Goal: Task Accomplishment & Management: Manage account settings

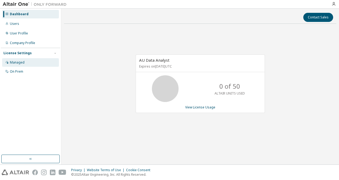
click at [14, 63] on div "Managed" at bounding box center [17, 62] width 15 height 4
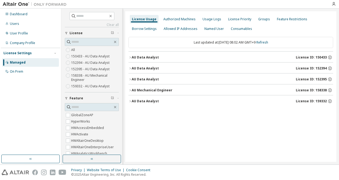
click at [94, 85] on label "159332 - AU Data Analyst" at bounding box center [90, 86] width 39 height 6
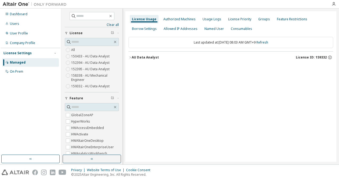
click at [130, 57] on icon "button" at bounding box center [129, 57] width 3 height 3
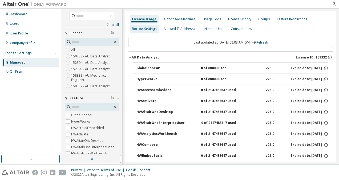
click at [148, 31] on div "Borrow Settings" at bounding box center [144, 29] width 29 height 9
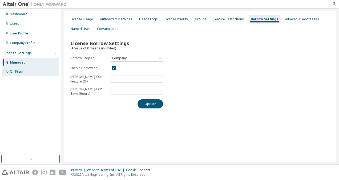
click at [34, 72] on div "On Prem" at bounding box center [30, 71] width 57 height 9
